Goal: Entertainment & Leisure: Browse casually

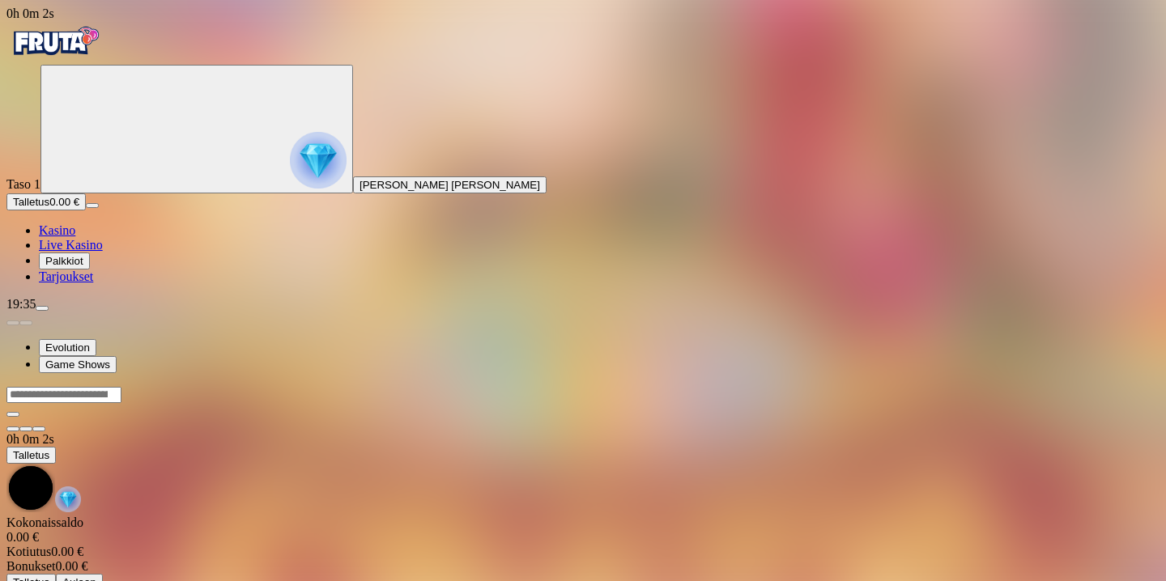
click at [42, 308] on span "menu icon" at bounding box center [42, 308] width 0 height 0
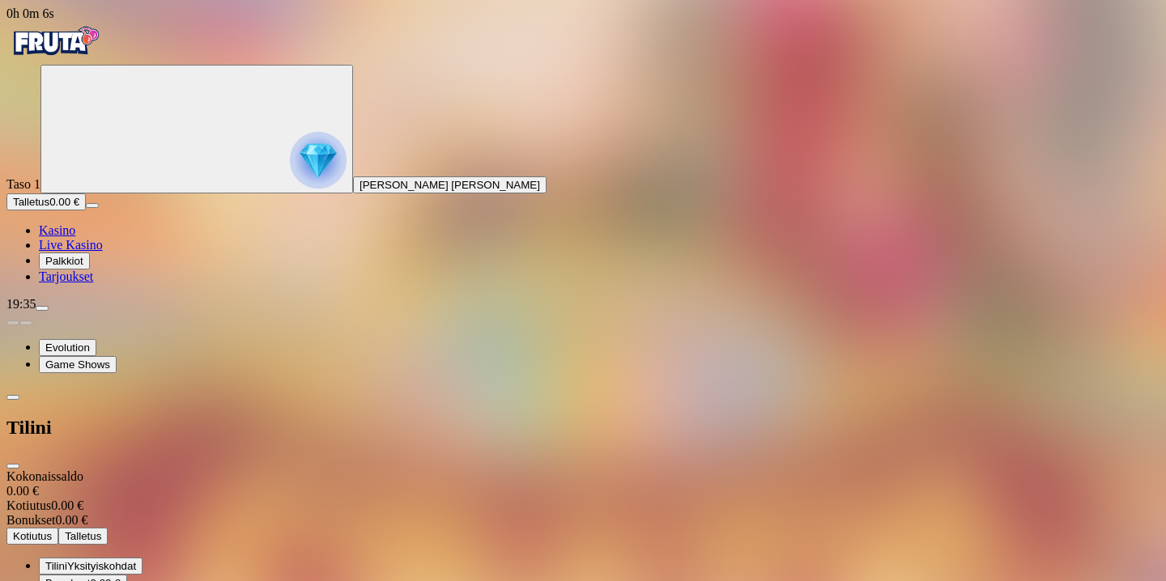
click at [83, 267] on span "Palkkiot" at bounding box center [64, 261] width 38 height 12
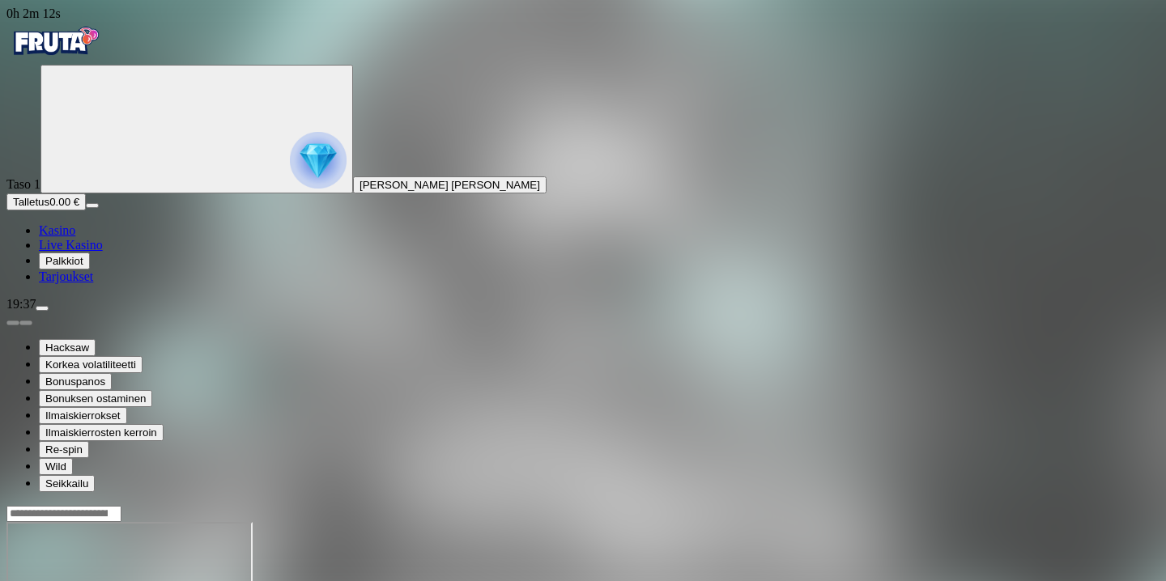
click at [85, 252] on span "Live Kasino" at bounding box center [71, 245] width 64 height 14
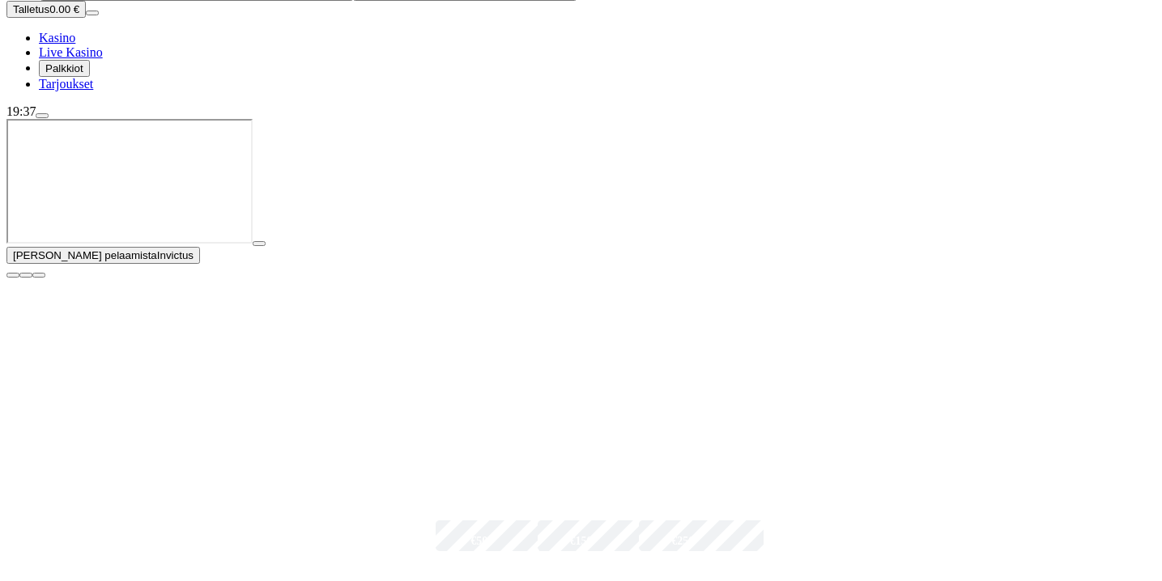
scroll to position [206, 0]
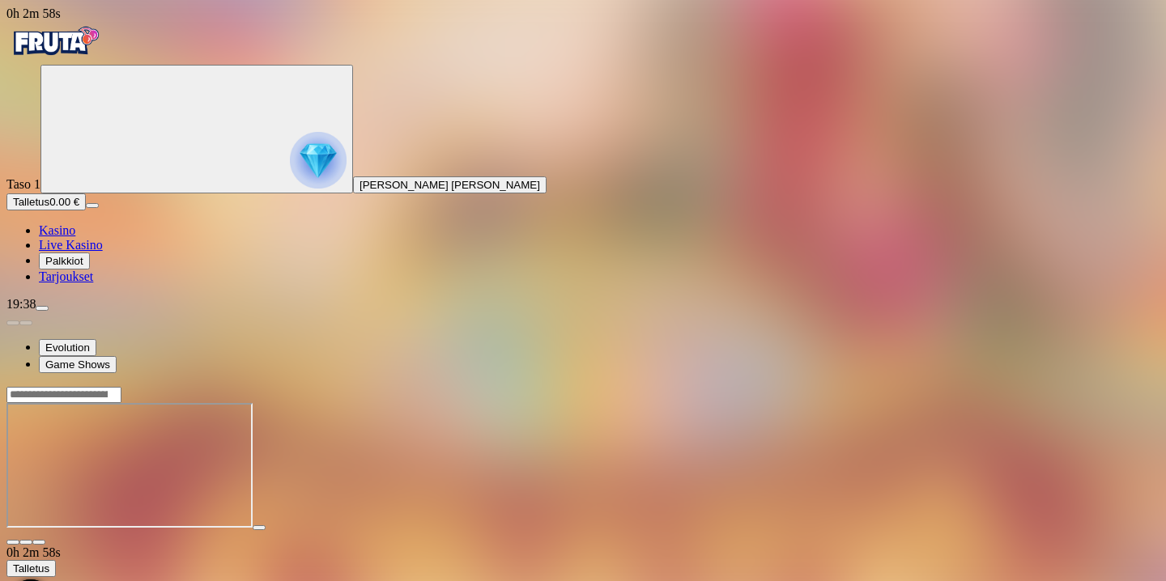
click at [39, 542] on span "fullscreen icon" at bounding box center [39, 542] width 0 height 0
